Goal: Navigation & Orientation: Find specific page/section

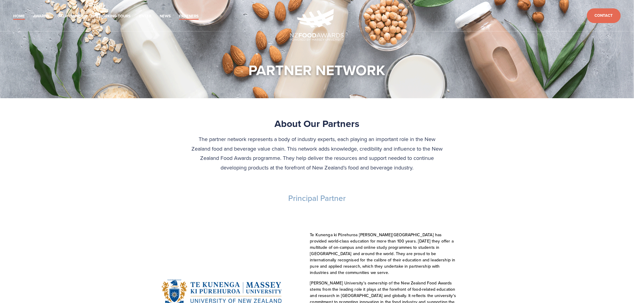
click at [20, 13] on link "Home" at bounding box center [19, 16] width 12 height 7
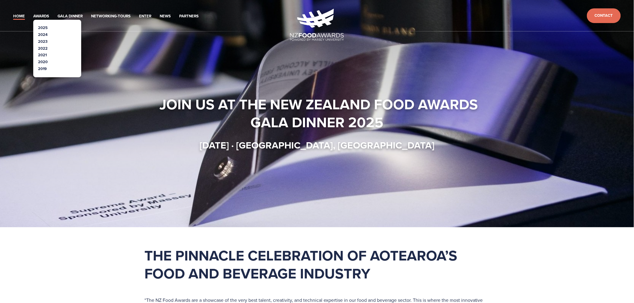
click at [41, 28] on link "2025" at bounding box center [43, 28] width 10 height 6
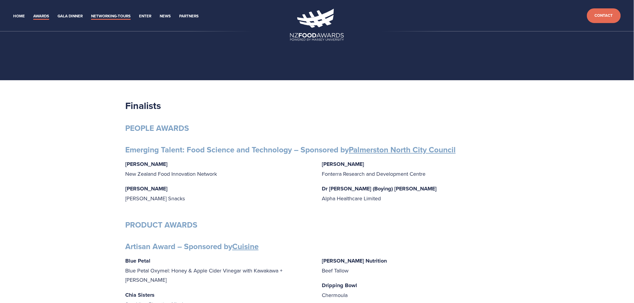
click at [124, 15] on link "Networking-Tours" at bounding box center [111, 16] width 40 height 7
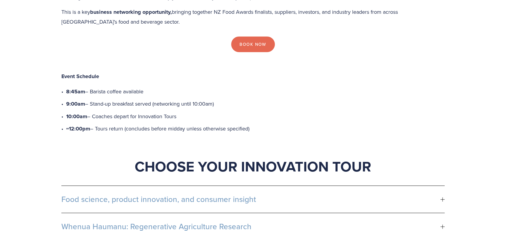
scroll to position [199, 0]
